Goal: Information Seeking & Learning: Learn about a topic

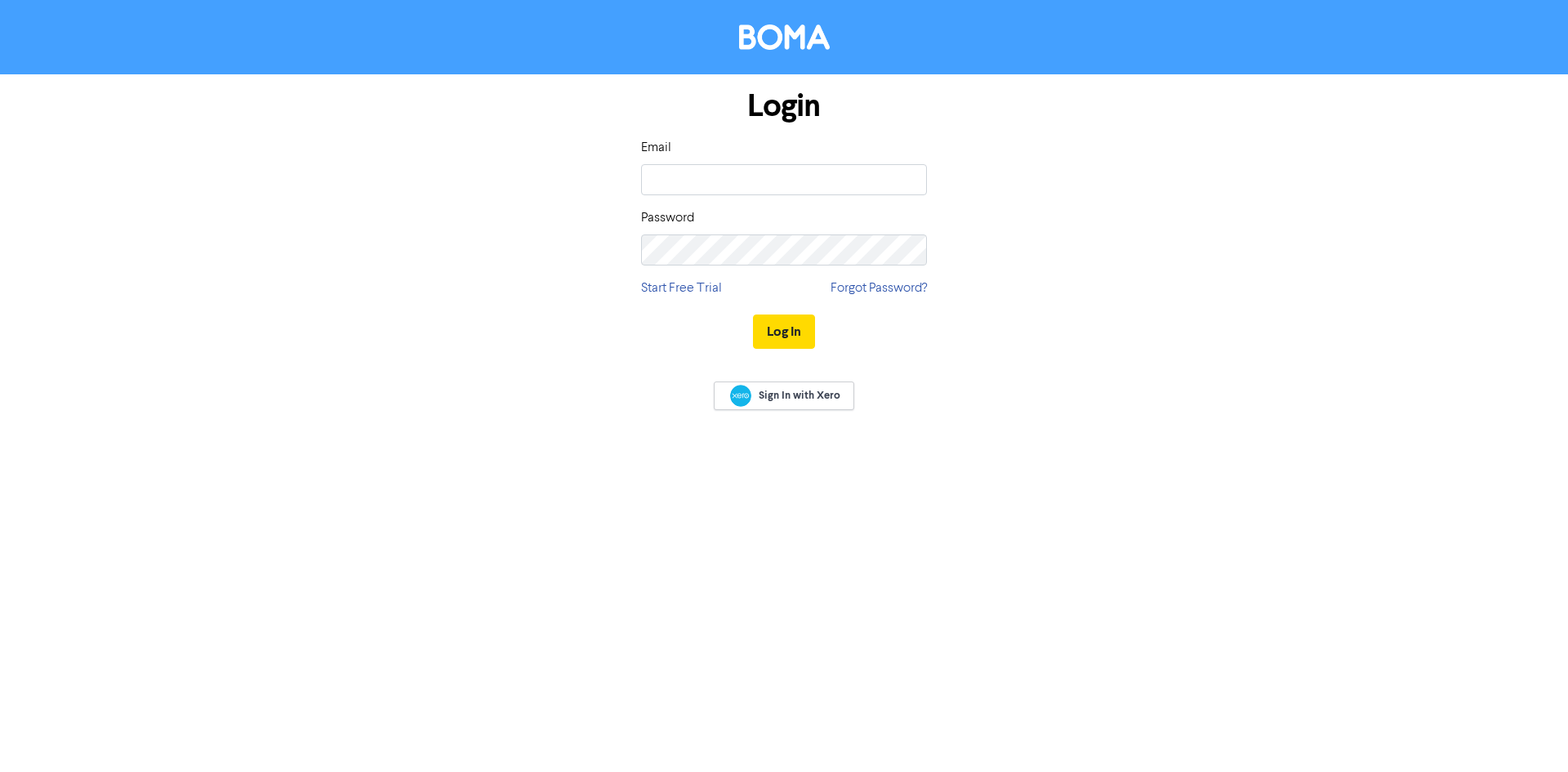
click at [735, 165] on input "email" at bounding box center [784, 180] width 286 height 31
type input "[EMAIL_ADDRESS][DOMAIN_NAME]"
click at [753, 315] on button "Log In" at bounding box center [784, 332] width 62 height 34
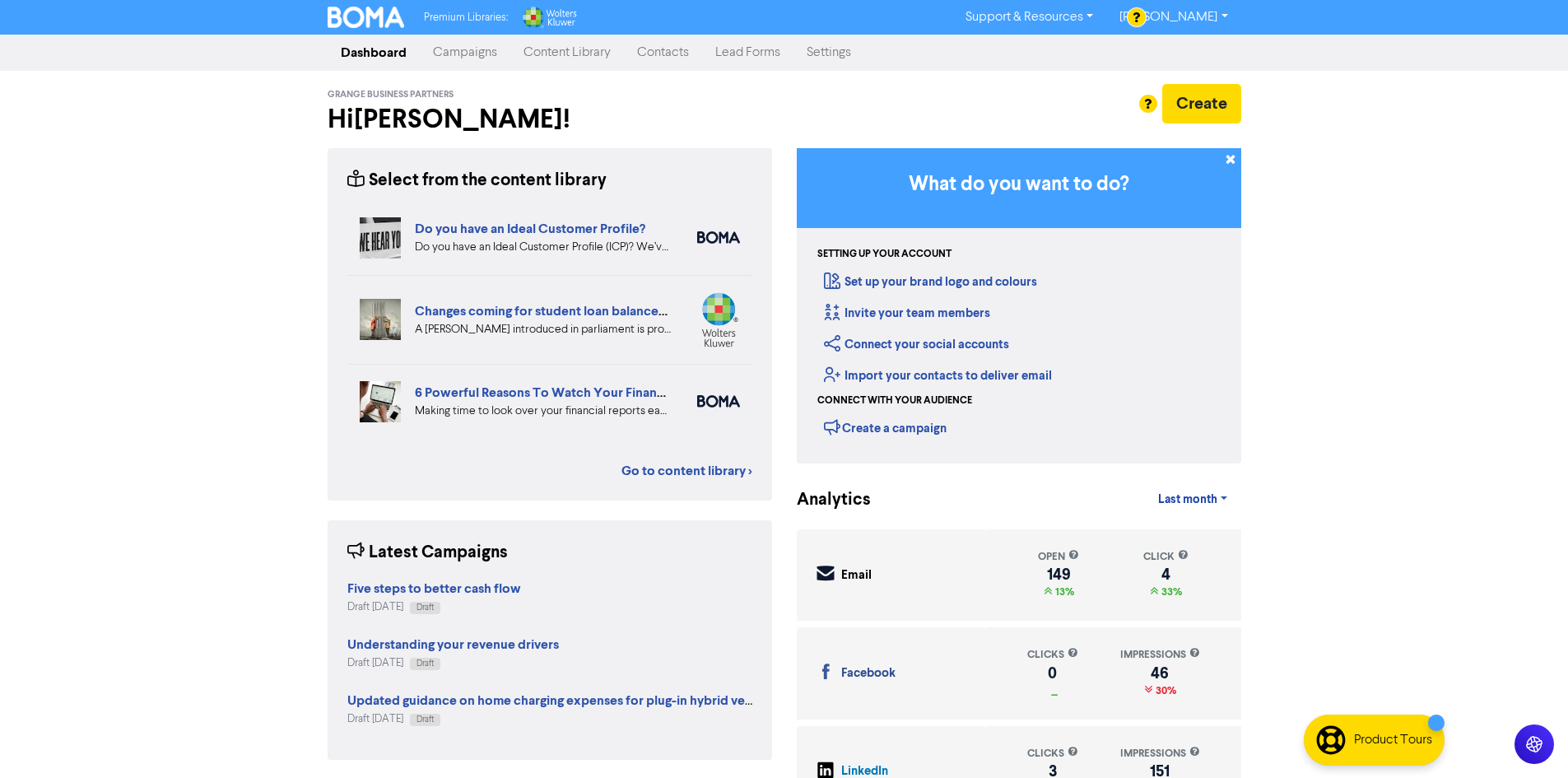
drag, startPoint x: 551, startPoint y: 47, endPoint x: 562, endPoint y: 59, distance: 16.3
click at [551, 47] on link "Content Library" at bounding box center [567, 52] width 113 height 32
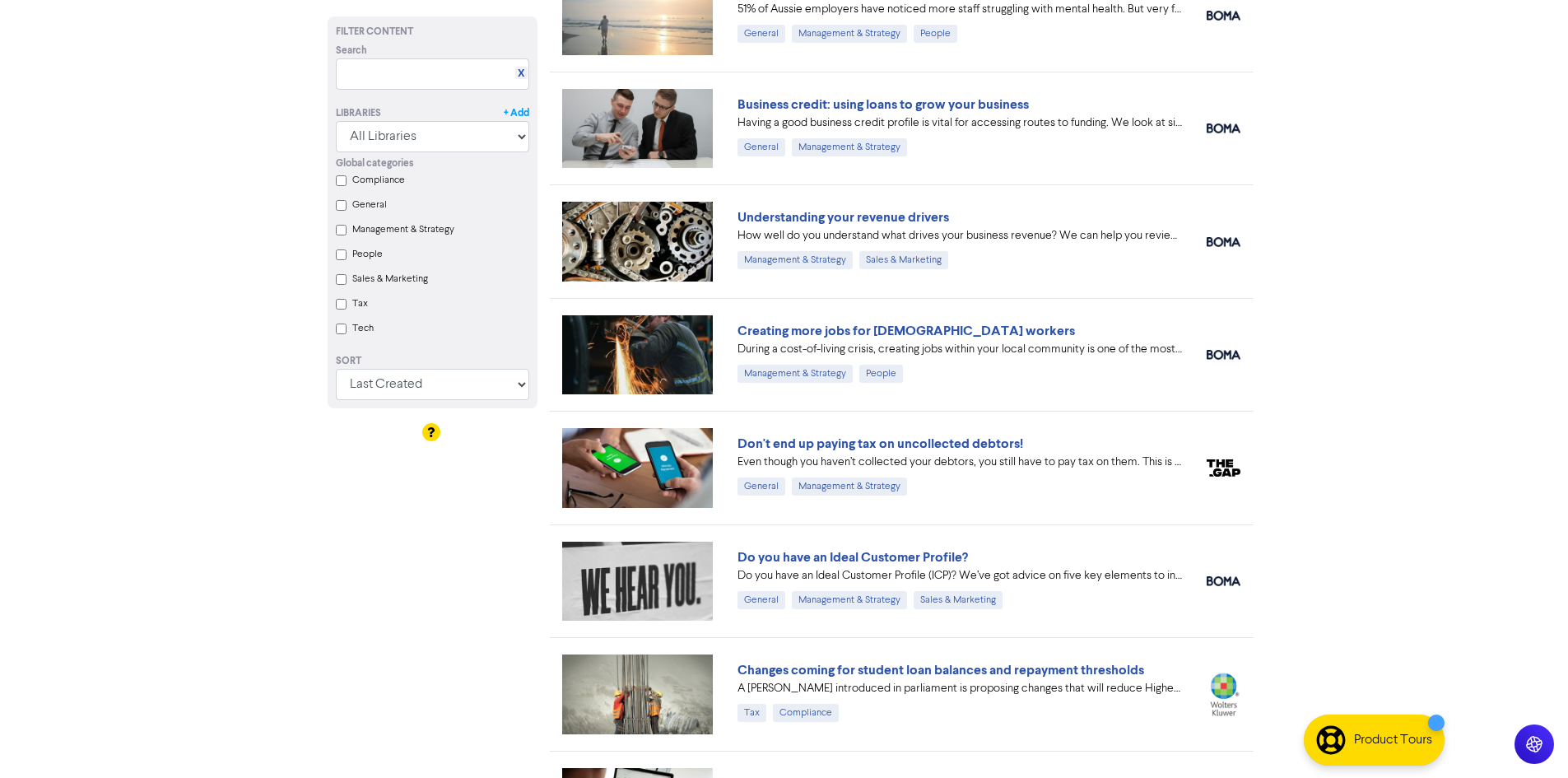
scroll to position [164, 0]
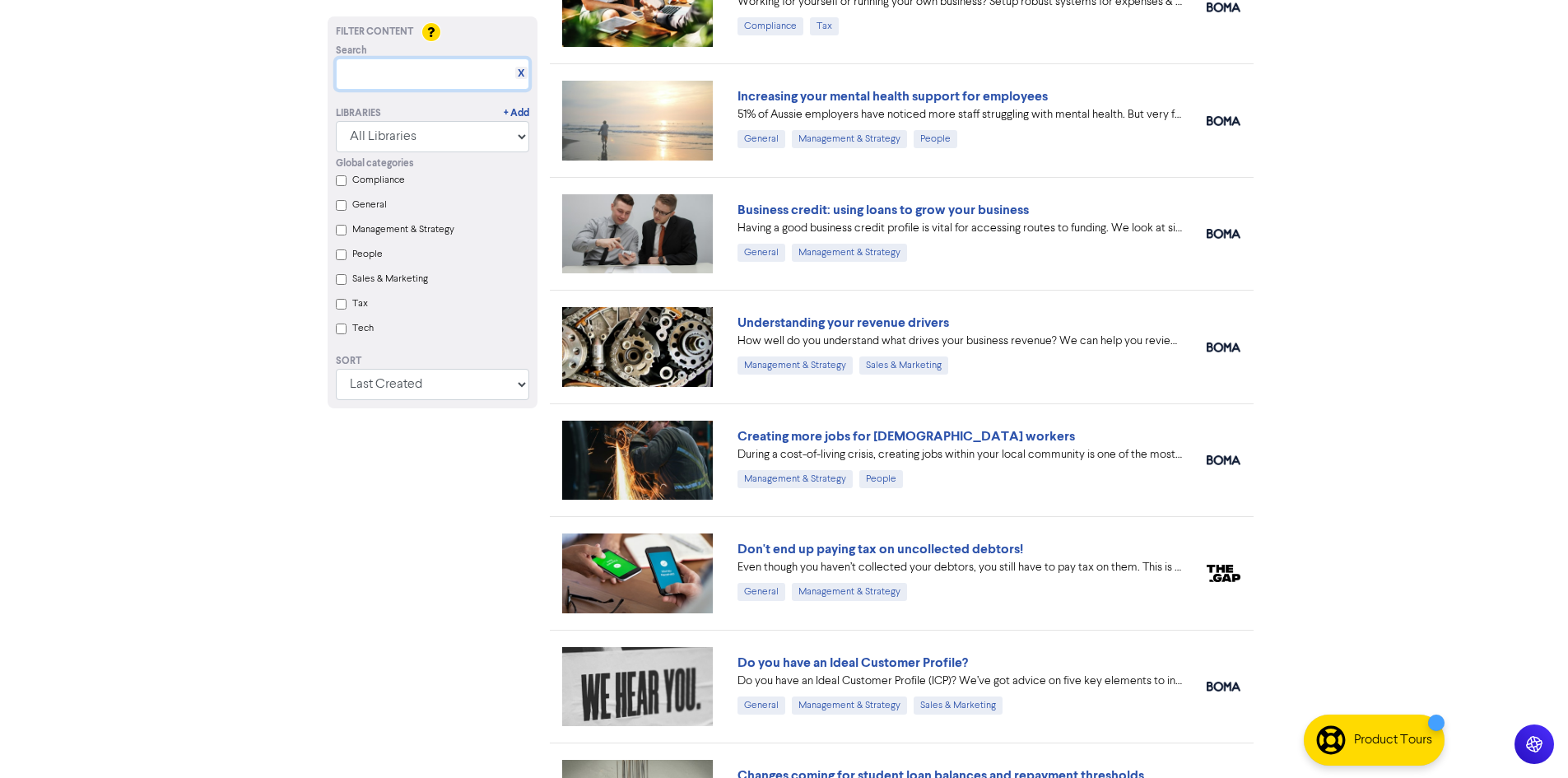
click at [476, 84] on input "text" at bounding box center [432, 74] width 193 height 32
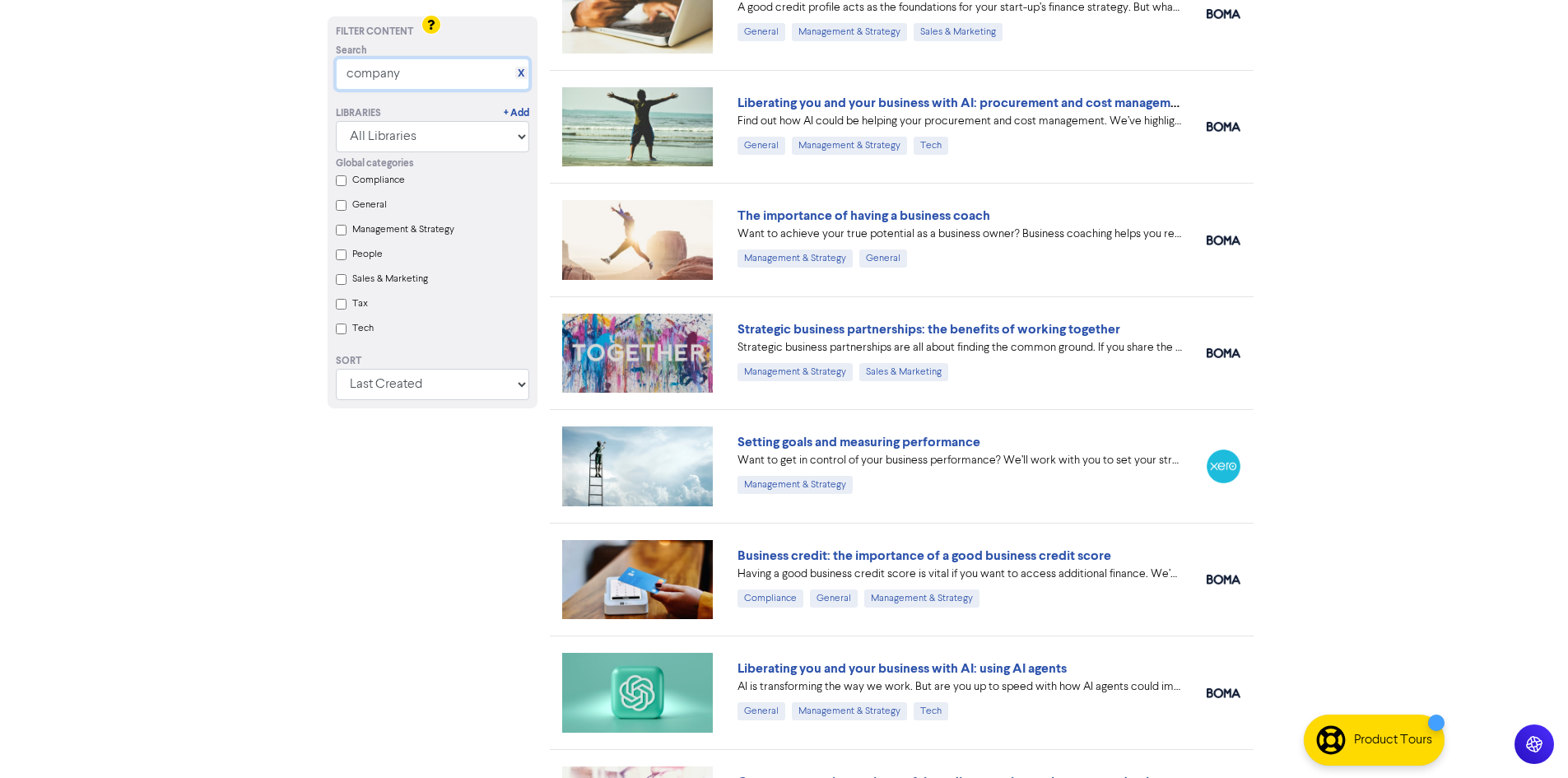
scroll to position [1977, 0]
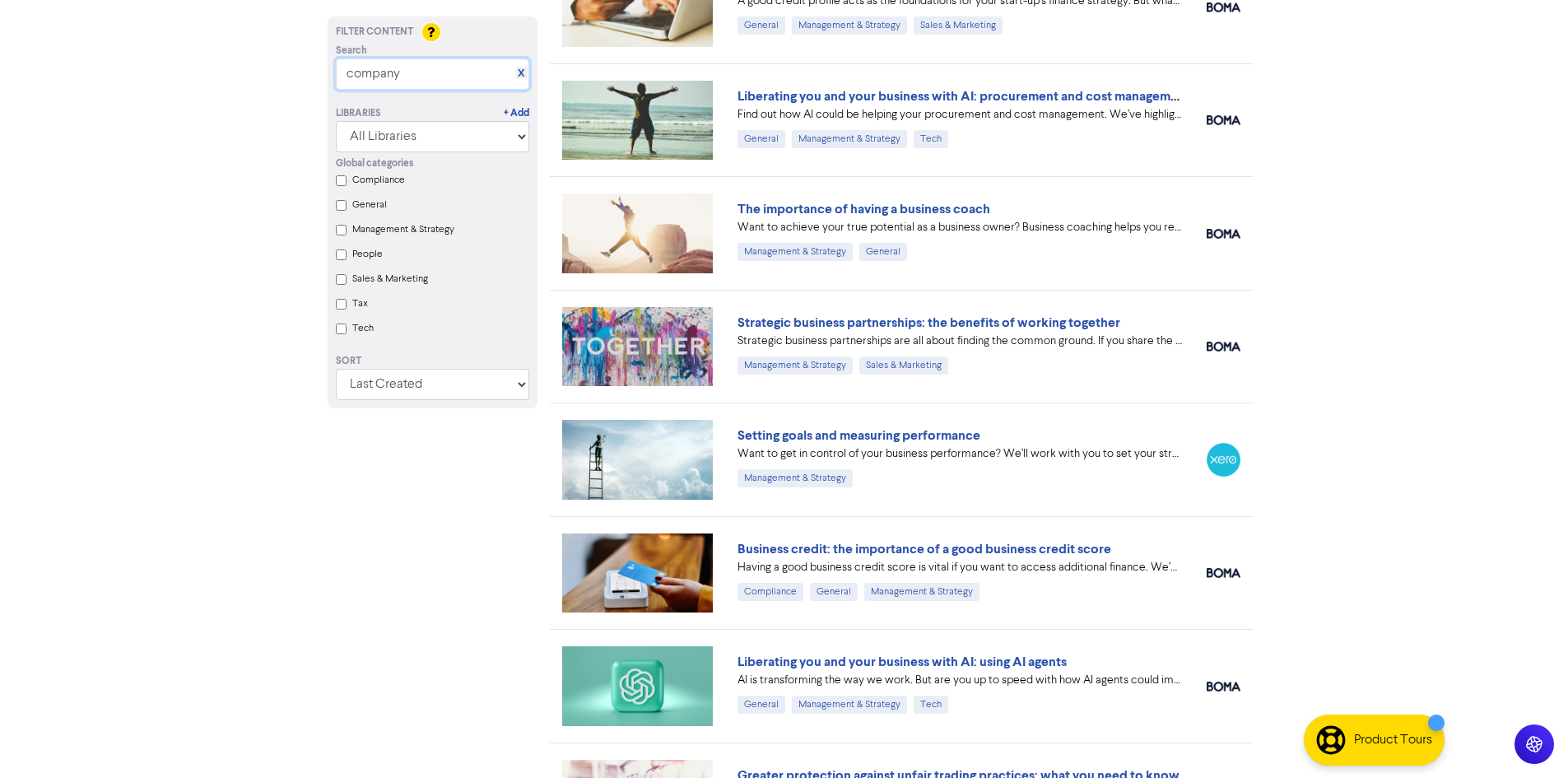
type input "company"
click at [883, 329] on link "Strategic business partnerships: the benefits of working together" at bounding box center [929, 323] width 383 height 17
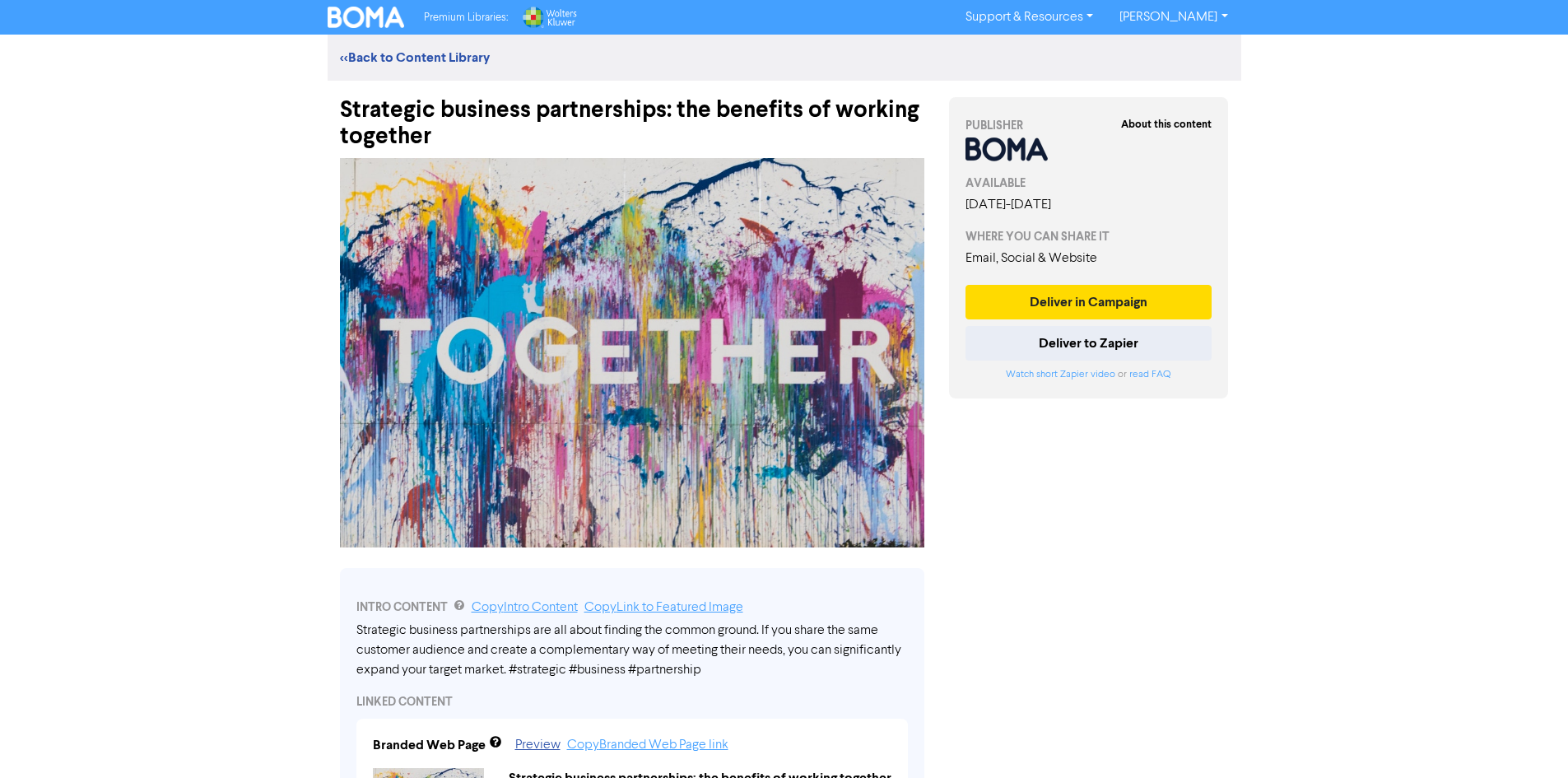
click at [457, 69] on div "<< Back to Content Library" at bounding box center [784, 58] width 914 height 46
click at [458, 64] on link "<< Back to Content Library" at bounding box center [414, 58] width 149 height 17
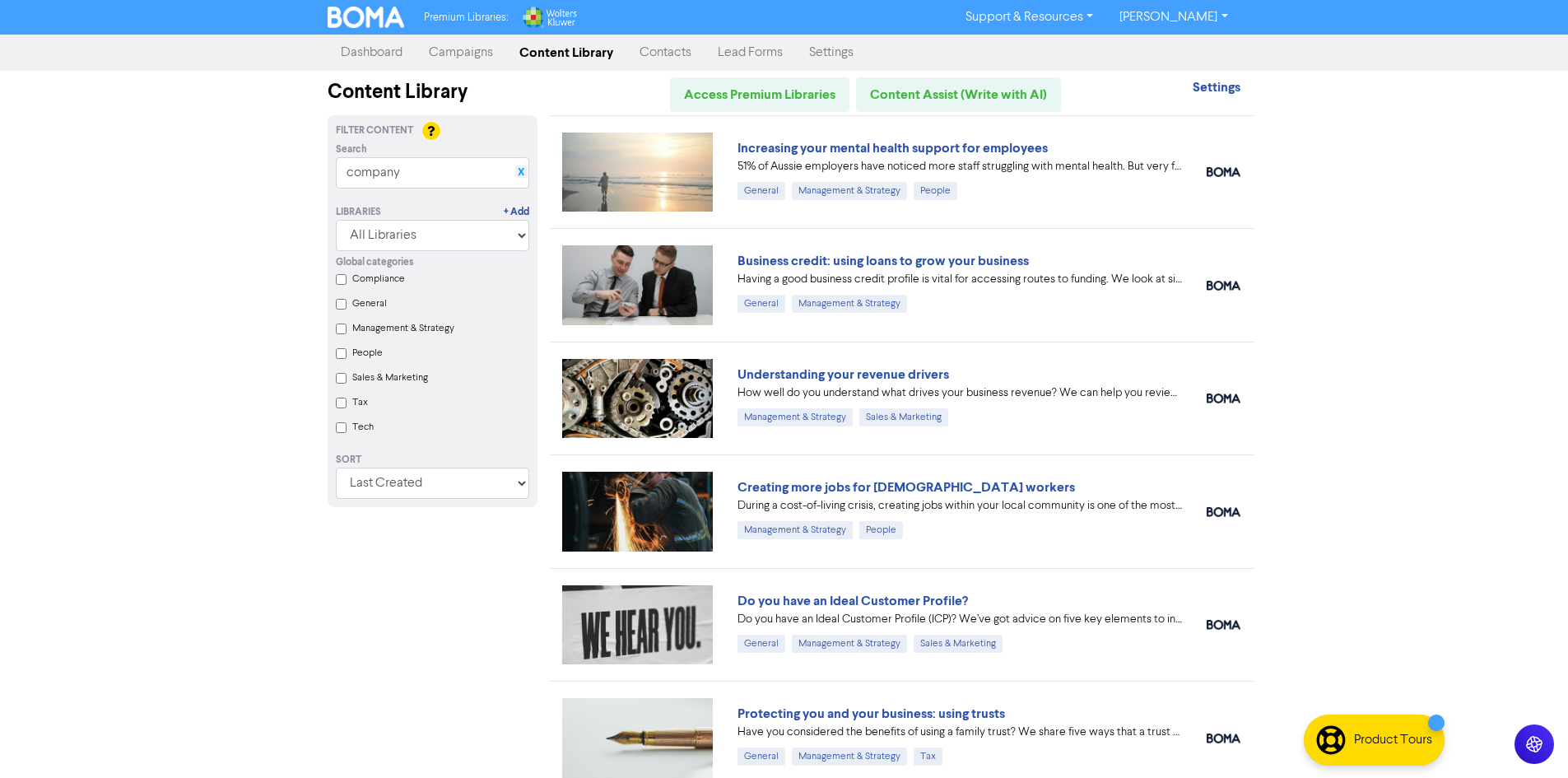
click at [520, 168] on link "X" at bounding box center [521, 172] width 6 height 12
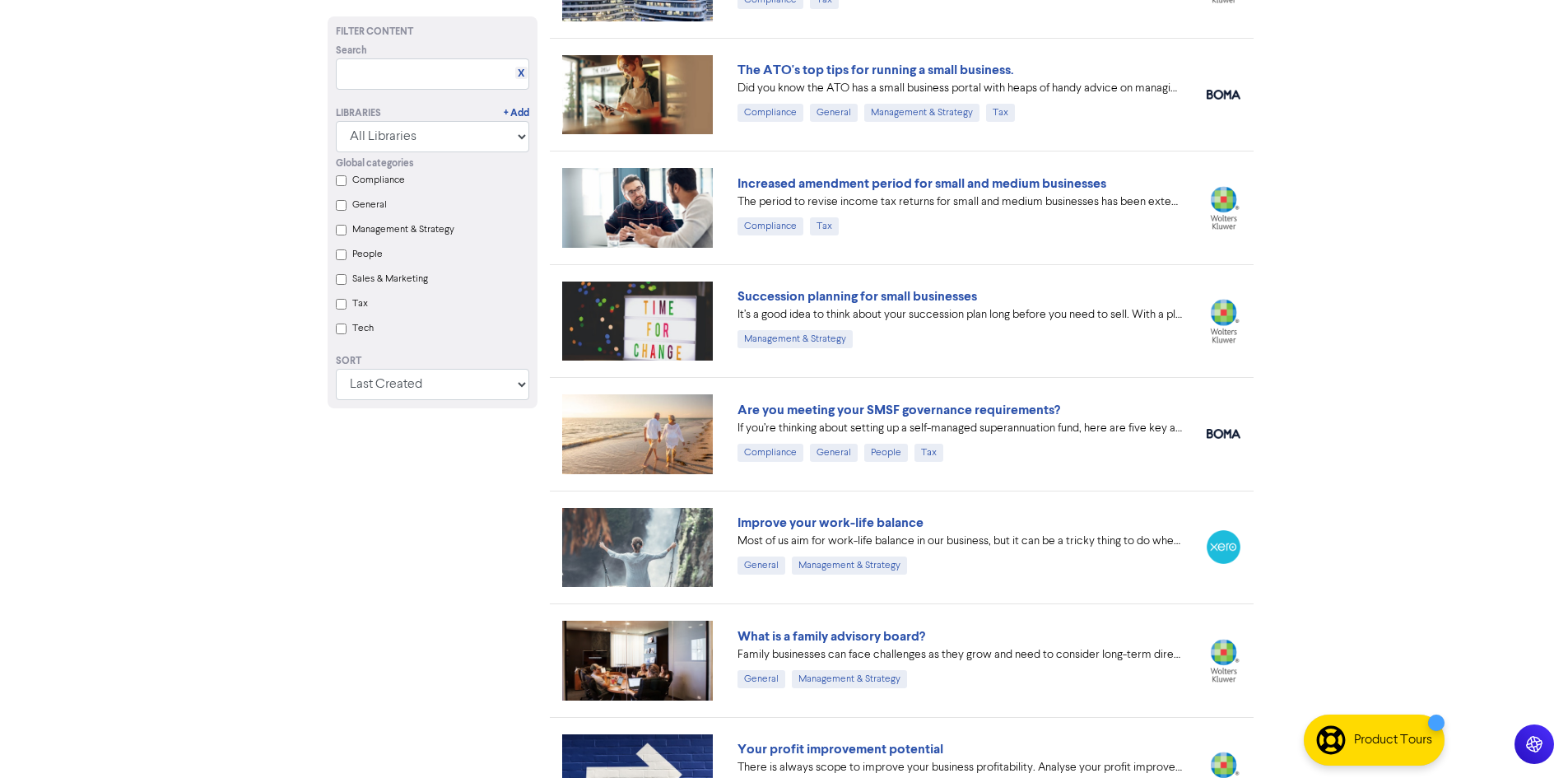
scroll to position [15943, 0]
click at [824, 523] on link "Improve your work-life balance" at bounding box center [830, 523] width 186 height 17
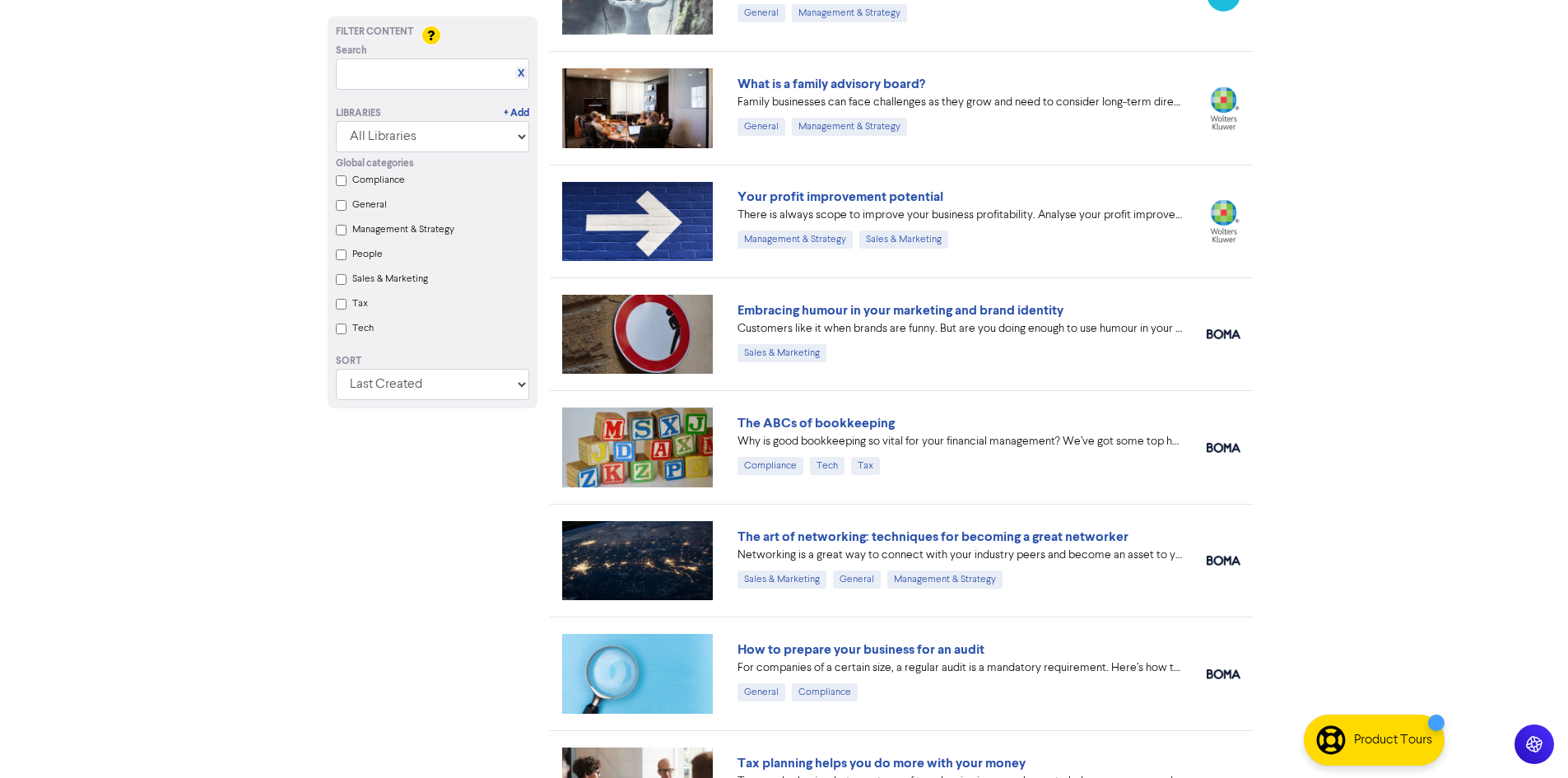
scroll to position [16499, 0]
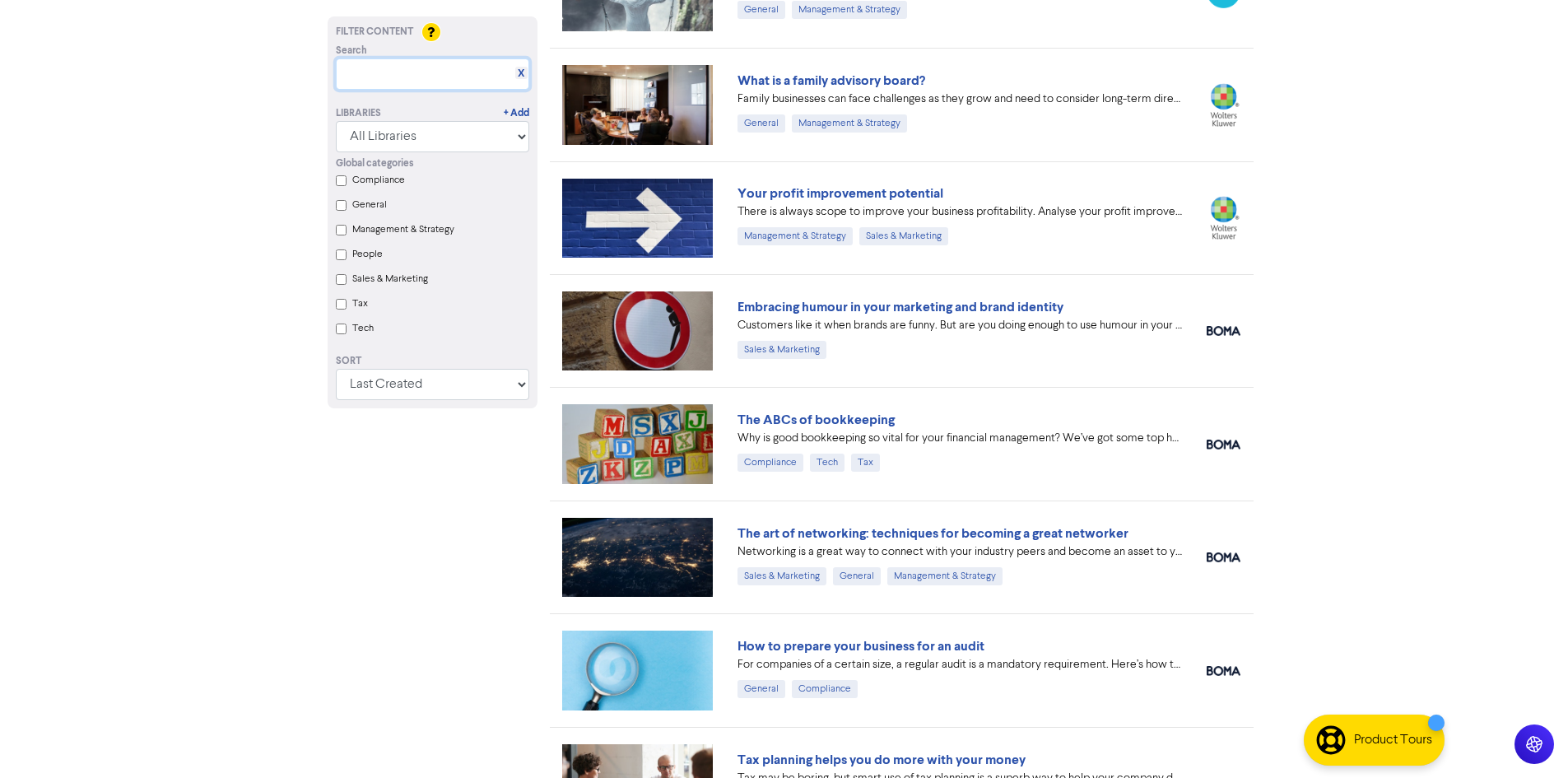
click at [501, 84] on input "text" at bounding box center [432, 74] width 193 height 32
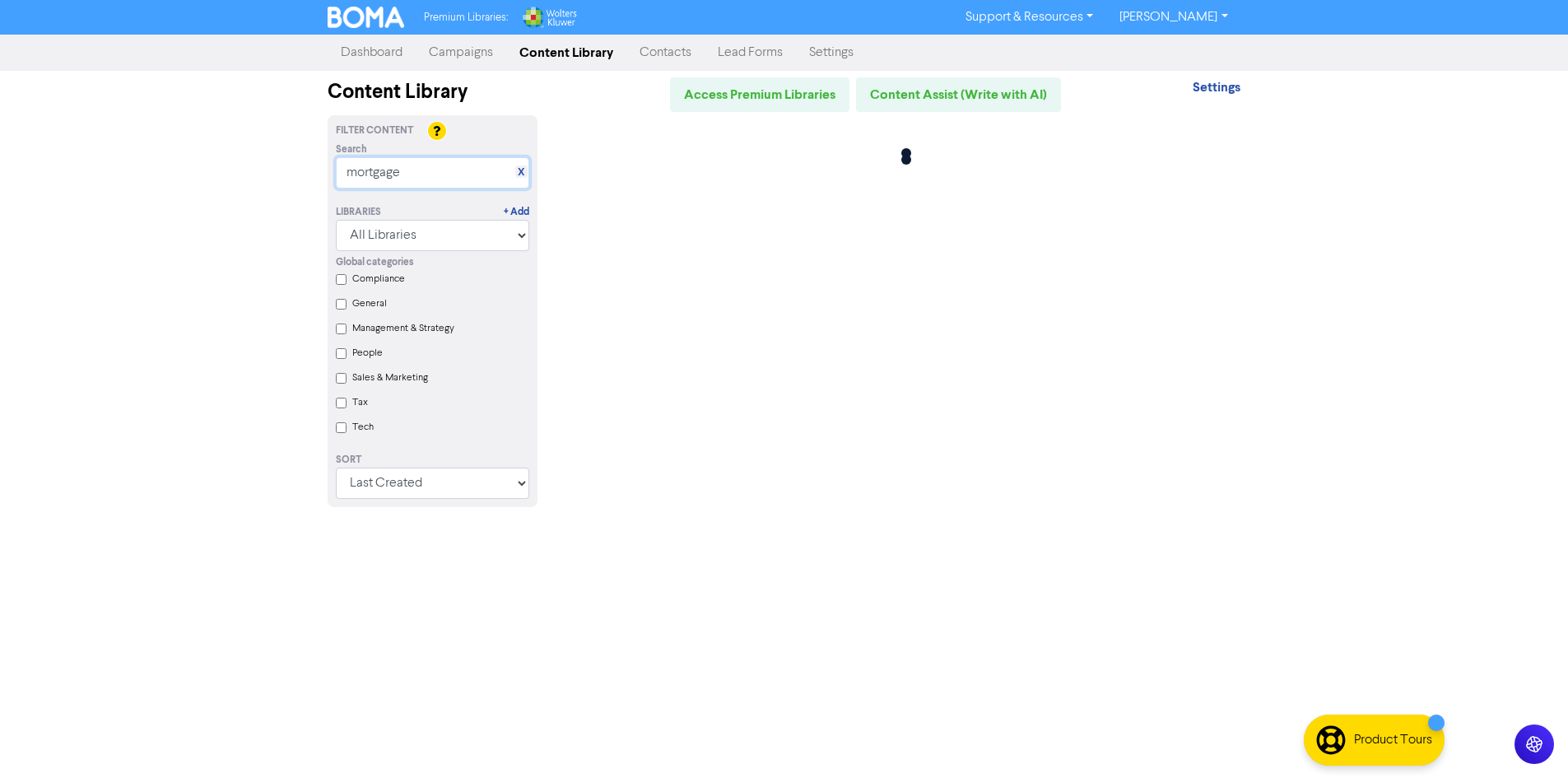
scroll to position [0, 0]
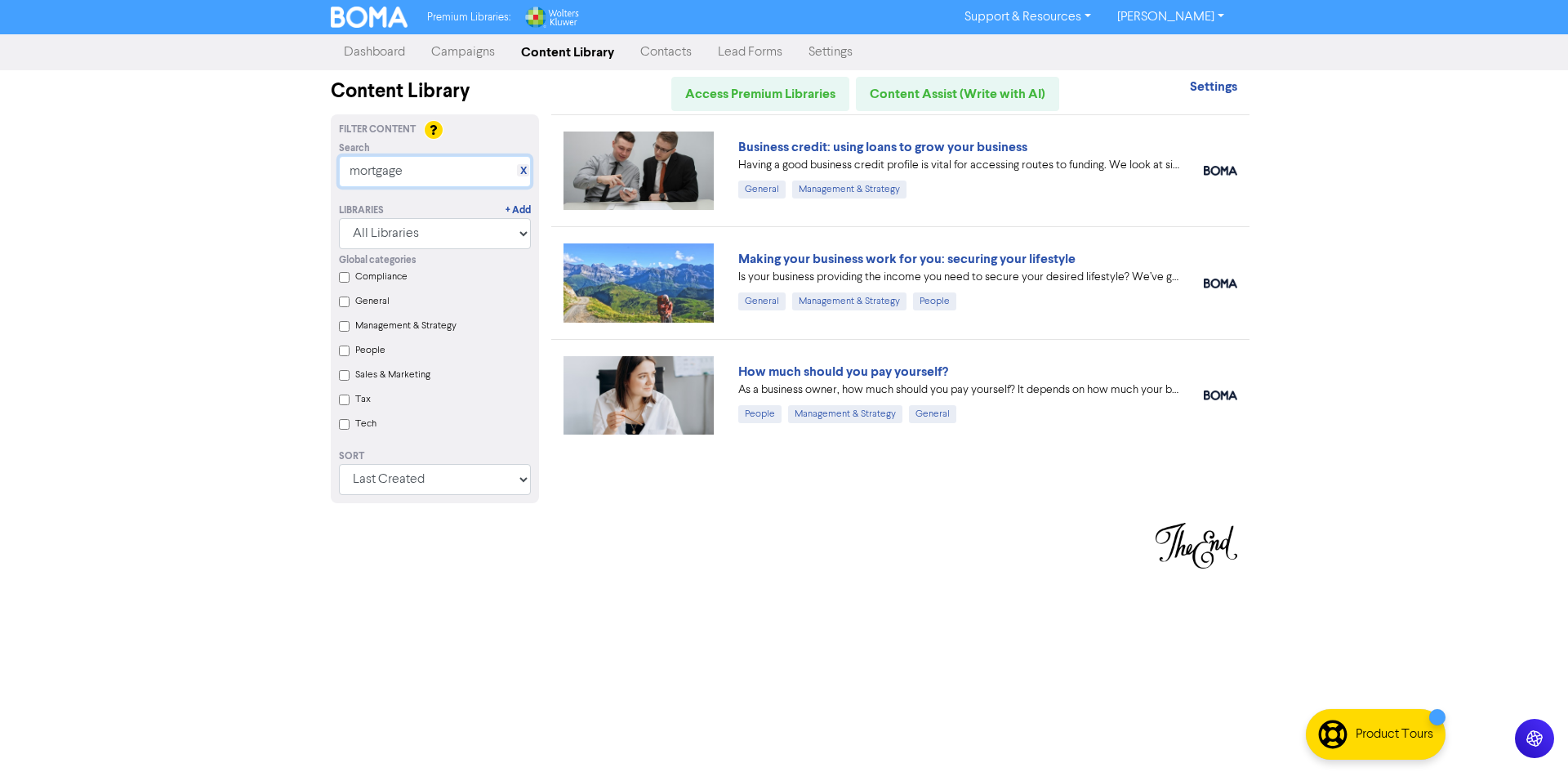
click at [517, 172] on input "mortgage" at bounding box center [435, 171] width 192 height 31
type input "mortgage"
click at [523, 175] on link "X" at bounding box center [523, 170] width 6 height 12
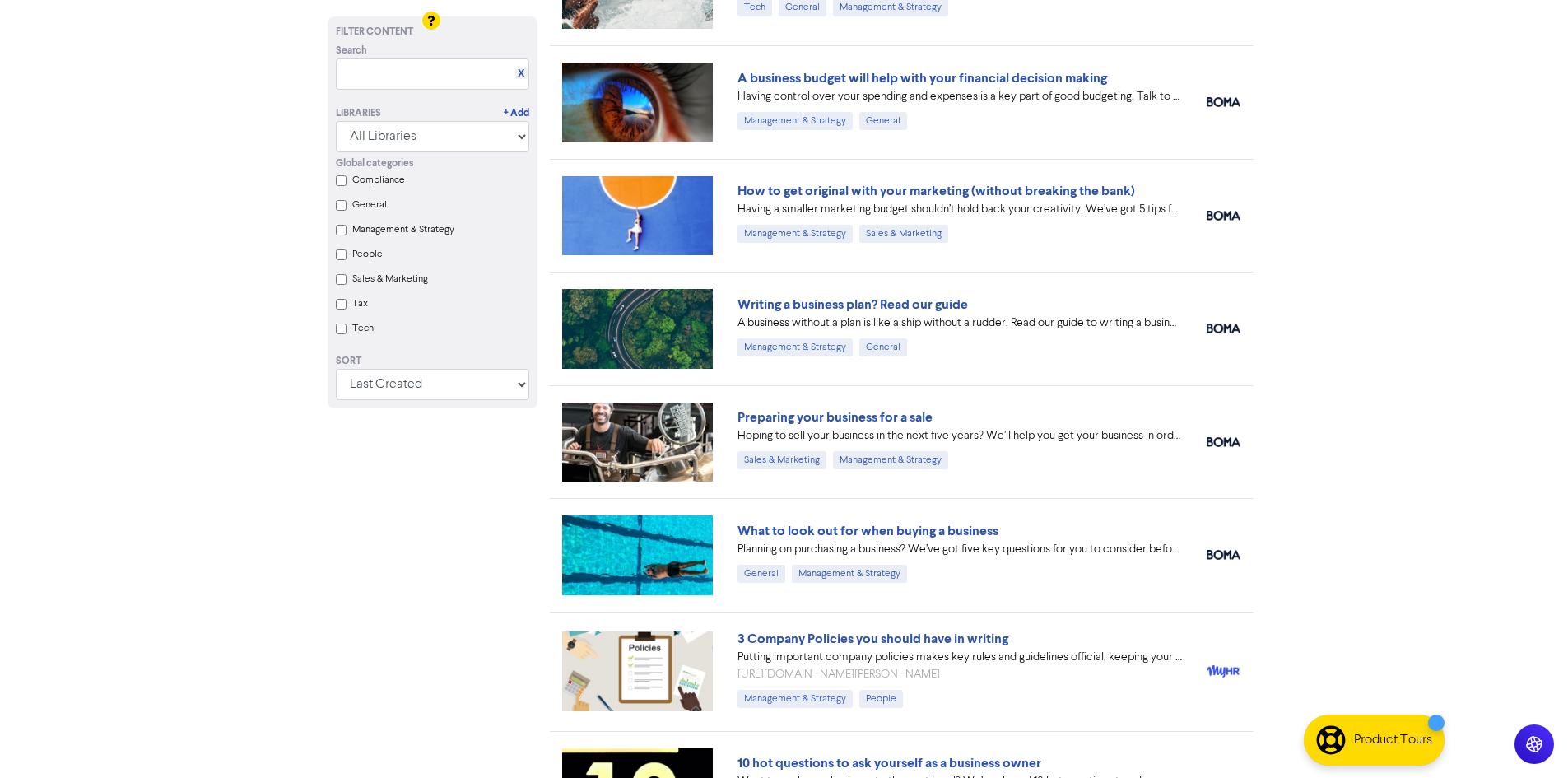
scroll to position [17854, 0]
